Goal: Task Accomplishment & Management: Use online tool/utility

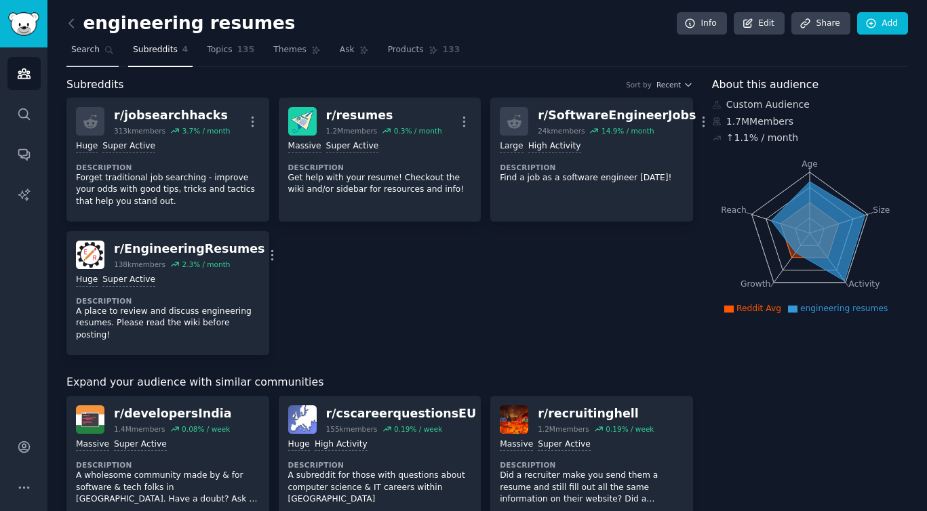
click at [100, 55] on link "Search" at bounding box center [92, 53] width 52 height 28
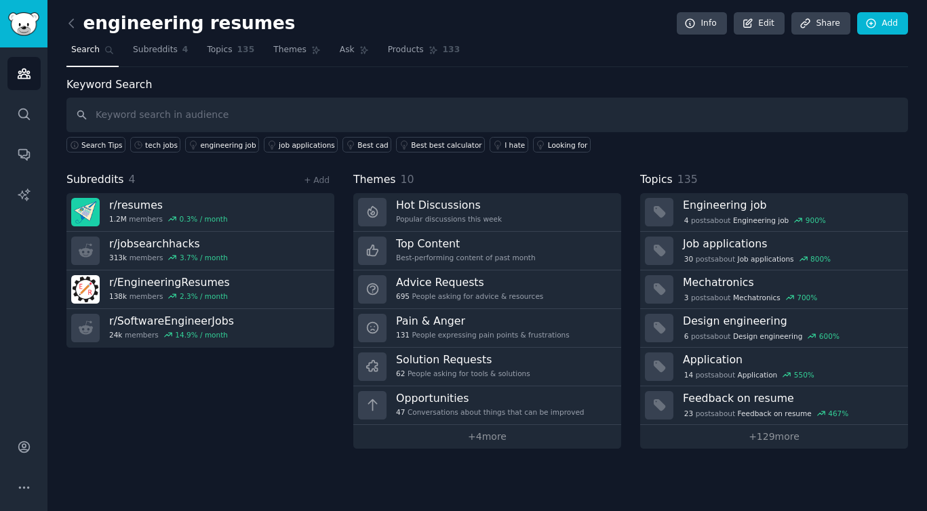
click at [175, 119] on input "text" at bounding box center [486, 115] width 841 height 35
type input "cs"
click at [323, 176] on link "+ Add" at bounding box center [317, 180] width 26 height 9
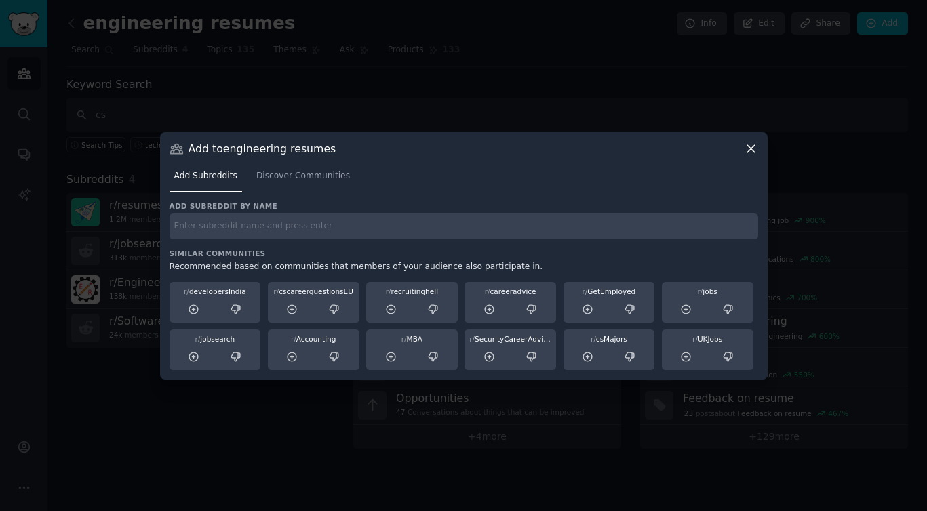
click at [282, 241] on div "Add subreddit by name Similar Communities Recommended based on communities that…" at bounding box center [463, 285] width 588 height 169
click at [271, 232] on input "text" at bounding box center [463, 227] width 588 height 26
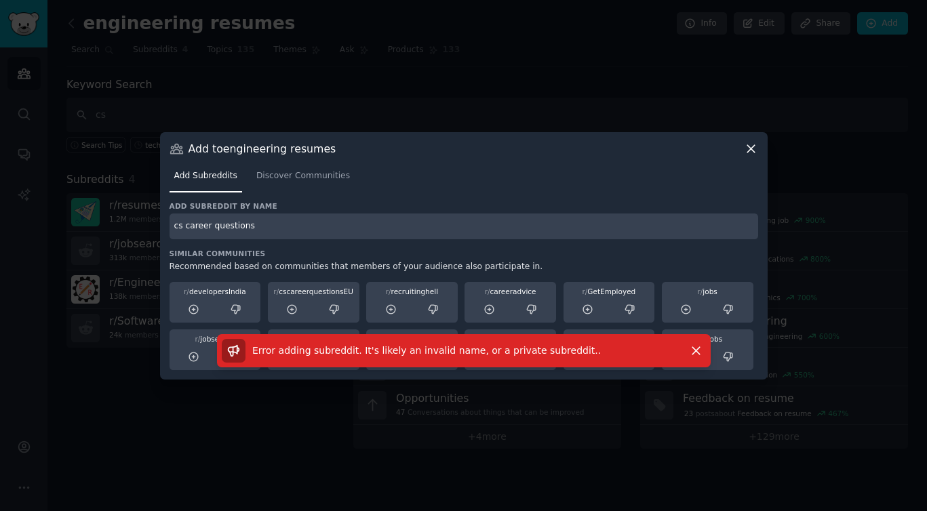
click at [184, 226] on input "cs career questions" at bounding box center [463, 227] width 588 height 26
click at [210, 228] on input "cscareer questions" at bounding box center [463, 227] width 588 height 26
type input "cscareerquestions"
